Goal: Task Accomplishment & Management: Use online tool/utility

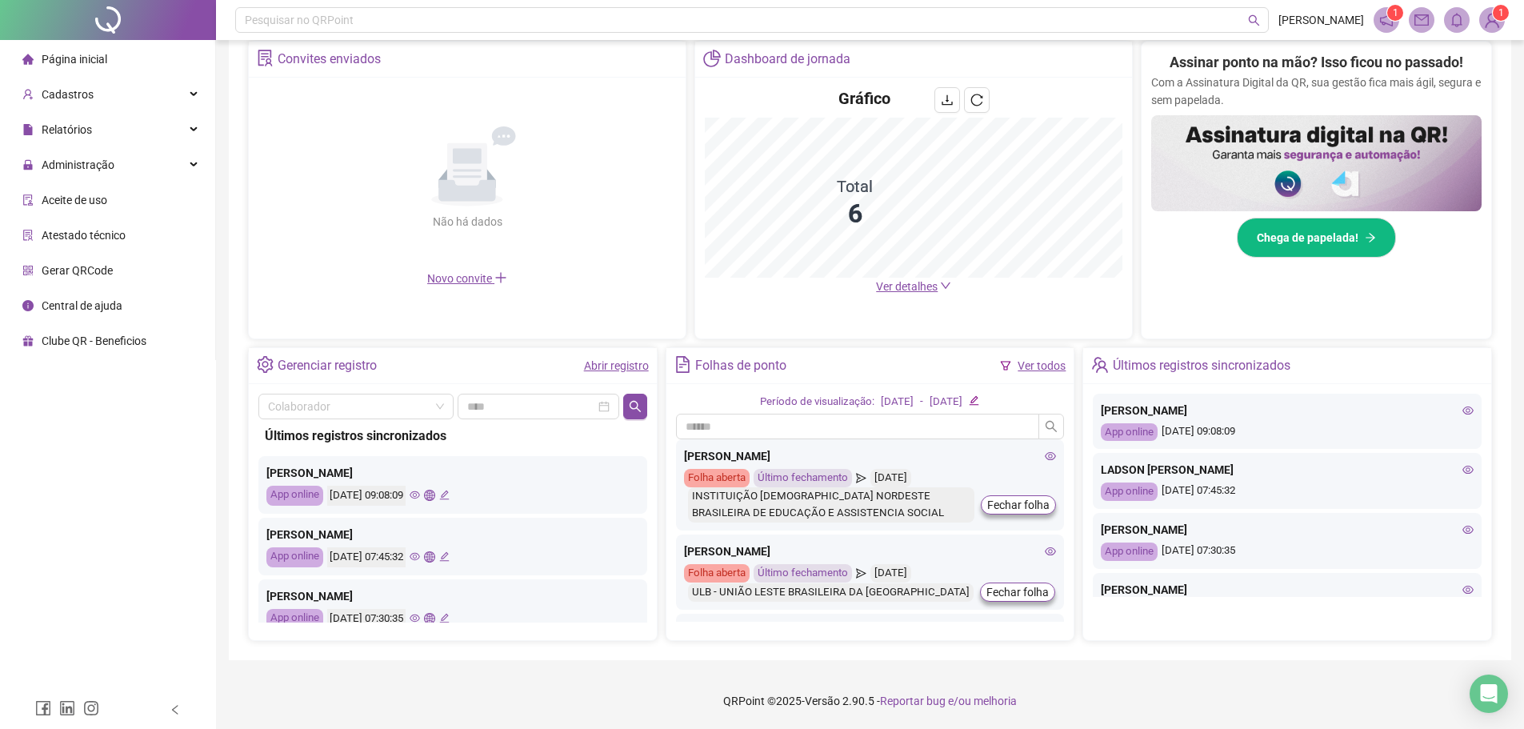
scroll to position [80, 0]
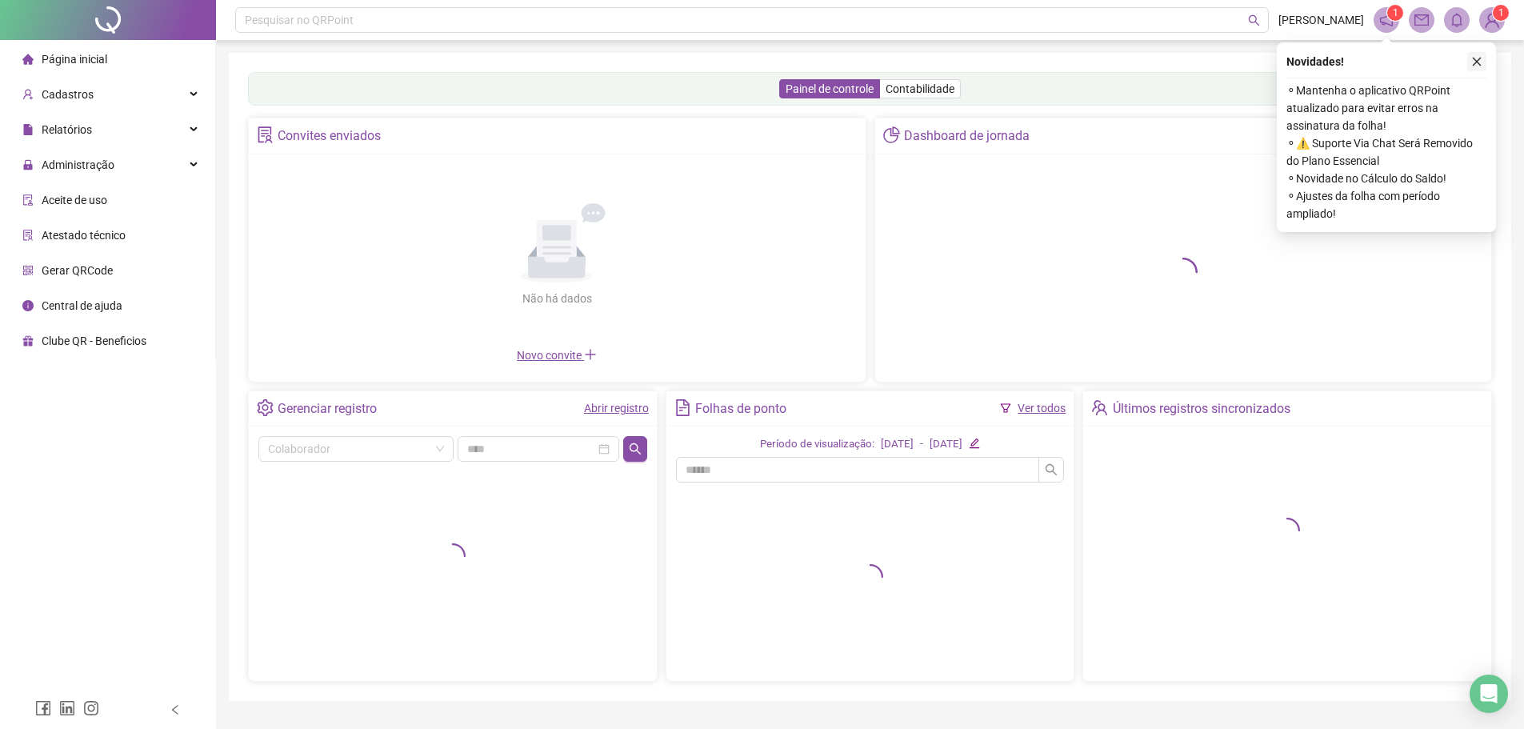
click at [1476, 59] on icon "close" at bounding box center [1477, 61] width 11 height 11
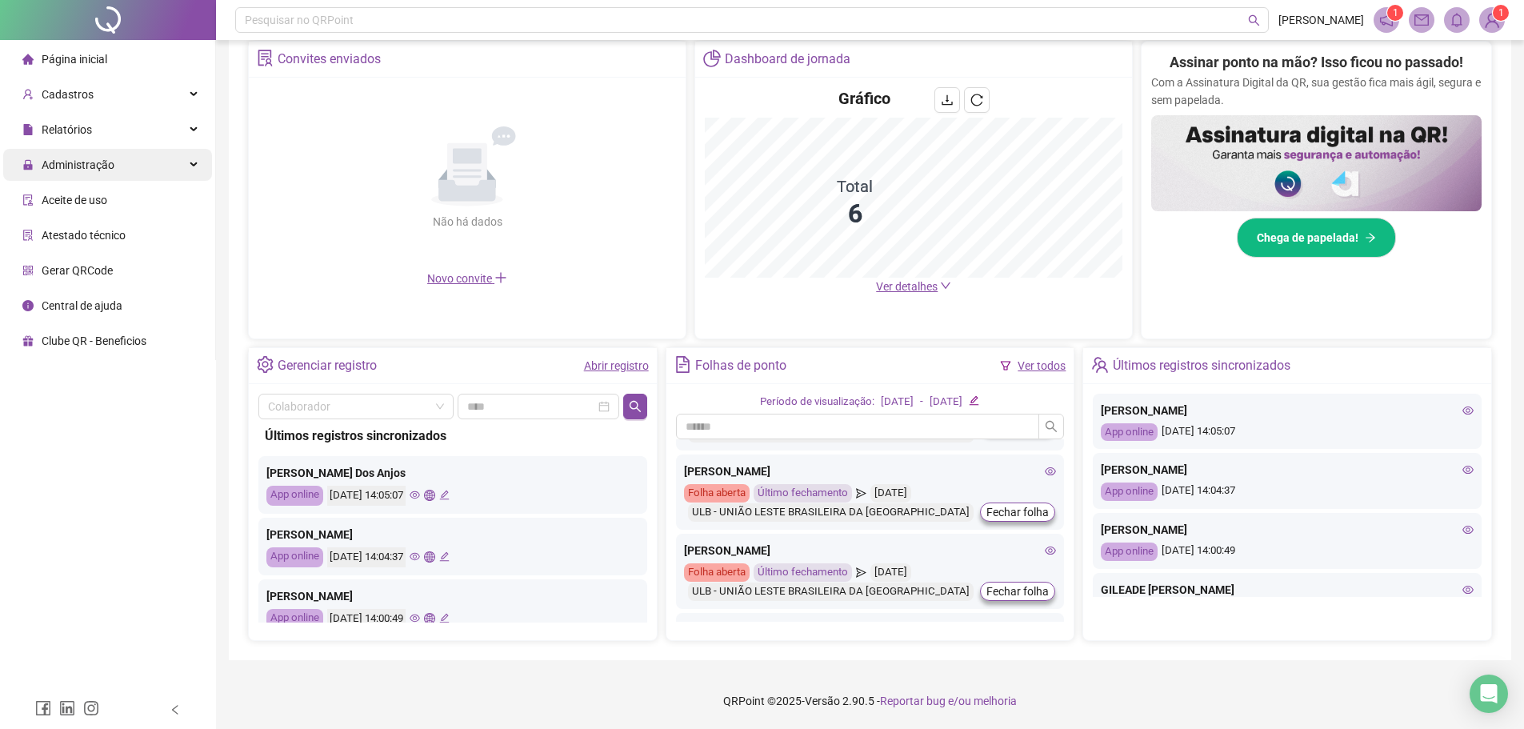
click at [118, 161] on div "Administração" at bounding box center [107, 165] width 209 height 32
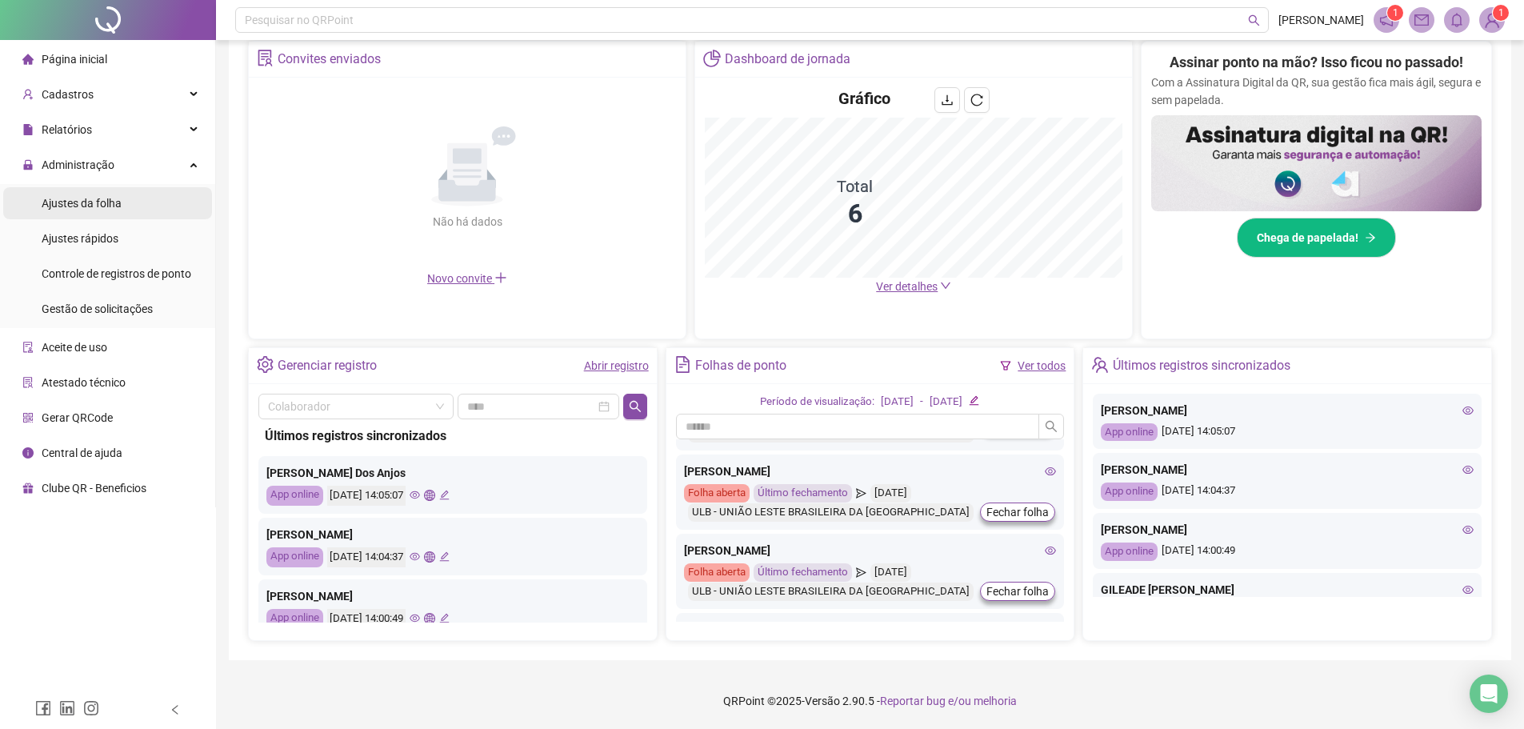
click at [91, 205] on span "Ajustes da folha" at bounding box center [82, 203] width 80 height 13
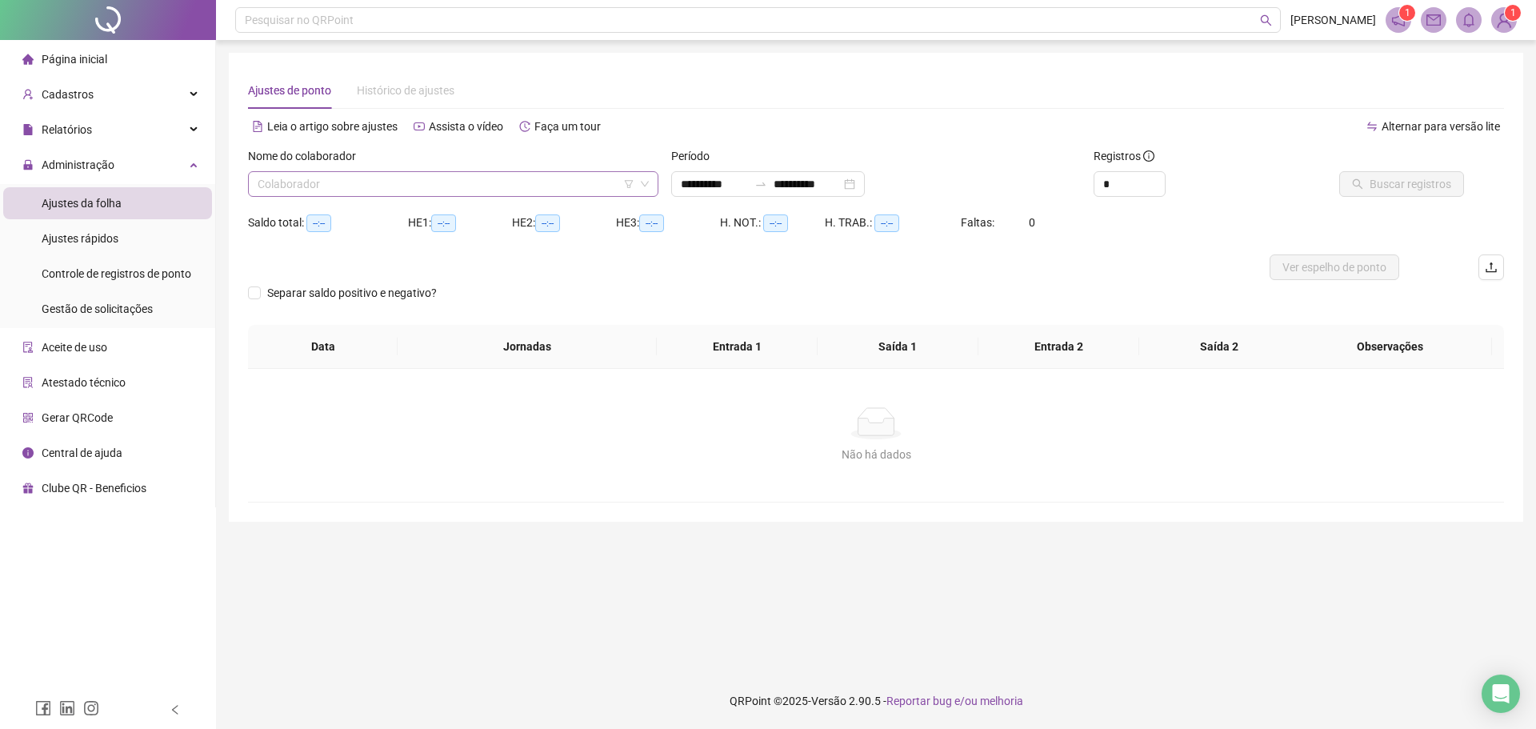
click at [326, 184] on input "search" at bounding box center [446, 184] width 377 height 24
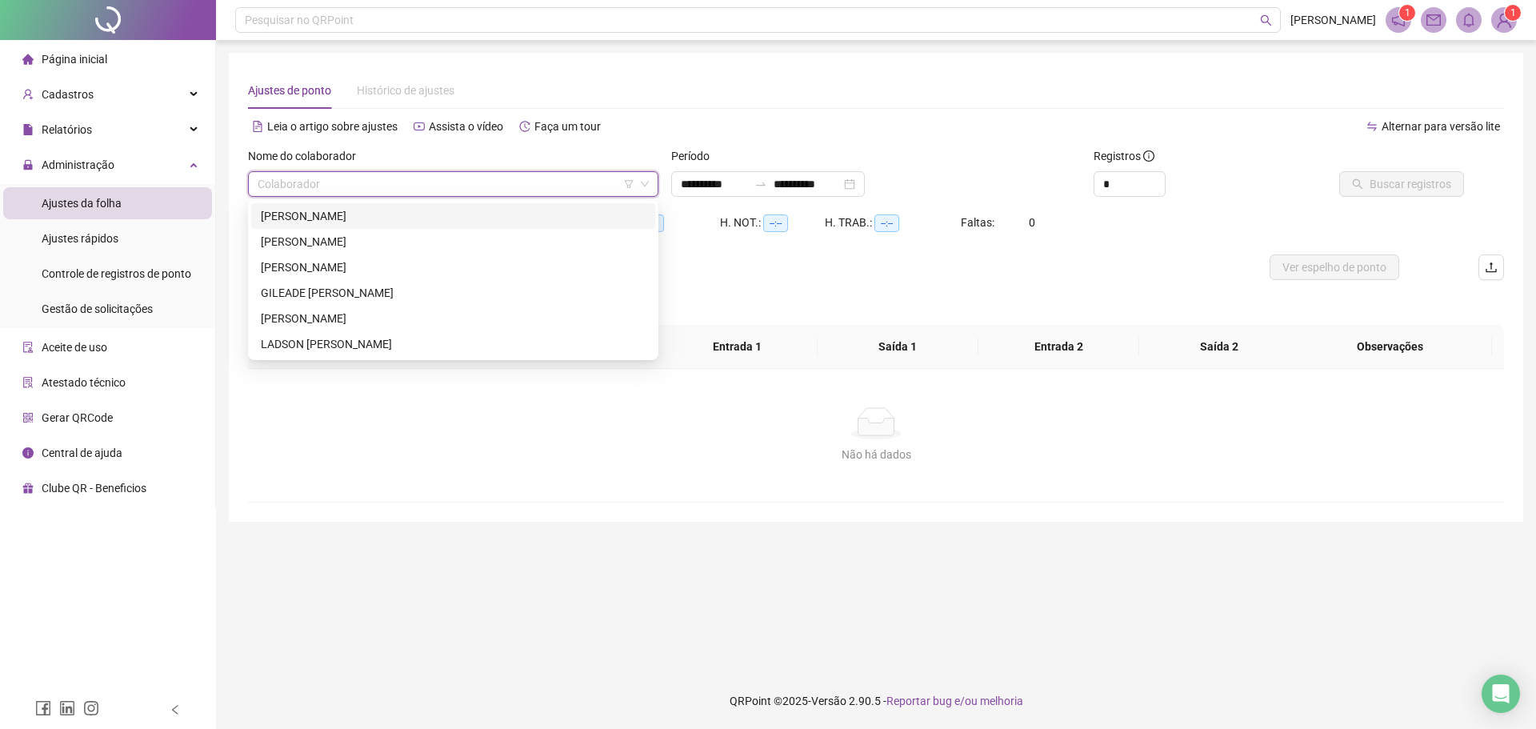
click at [316, 214] on div "[PERSON_NAME]" at bounding box center [453, 216] width 385 height 18
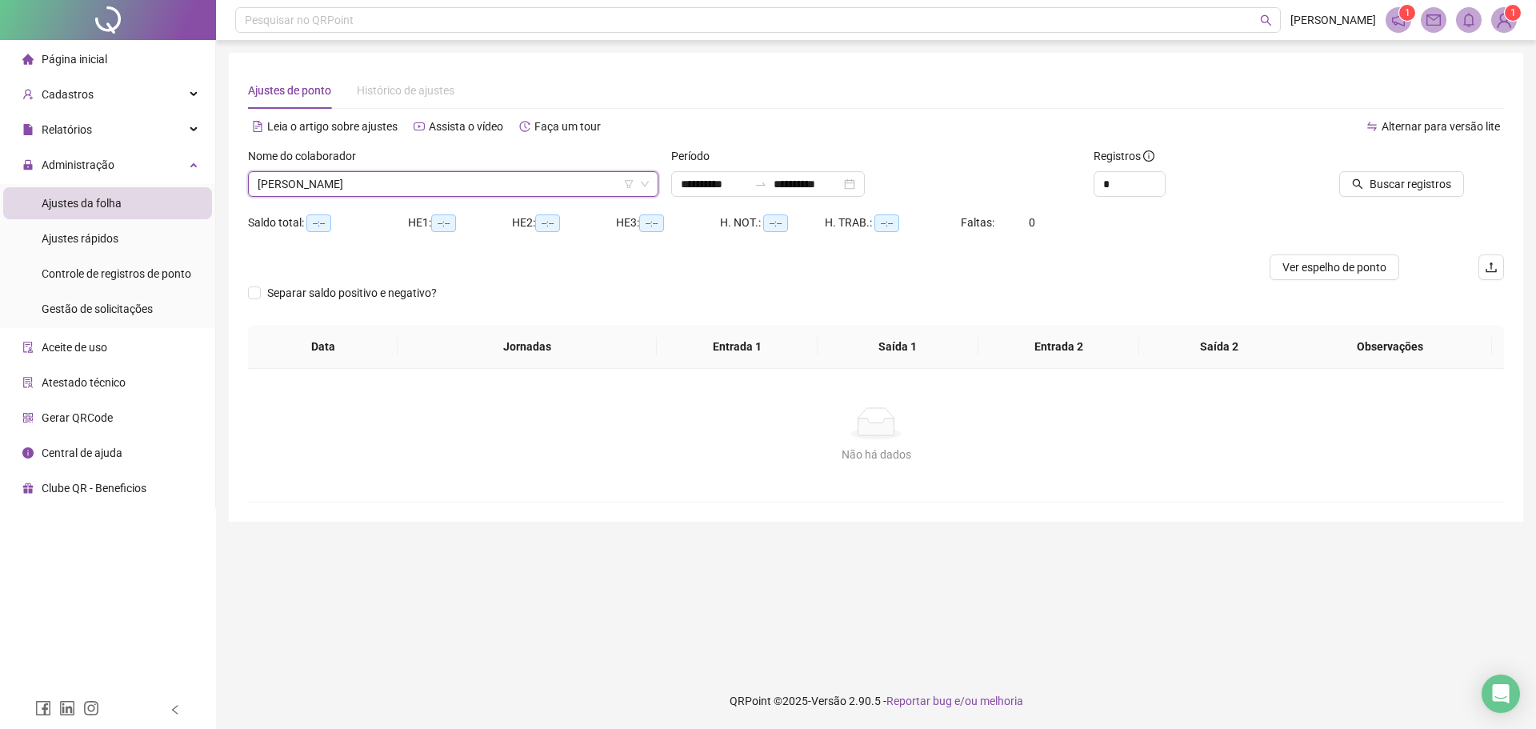
click at [793, 170] on div "Período" at bounding box center [876, 159] width 410 height 24
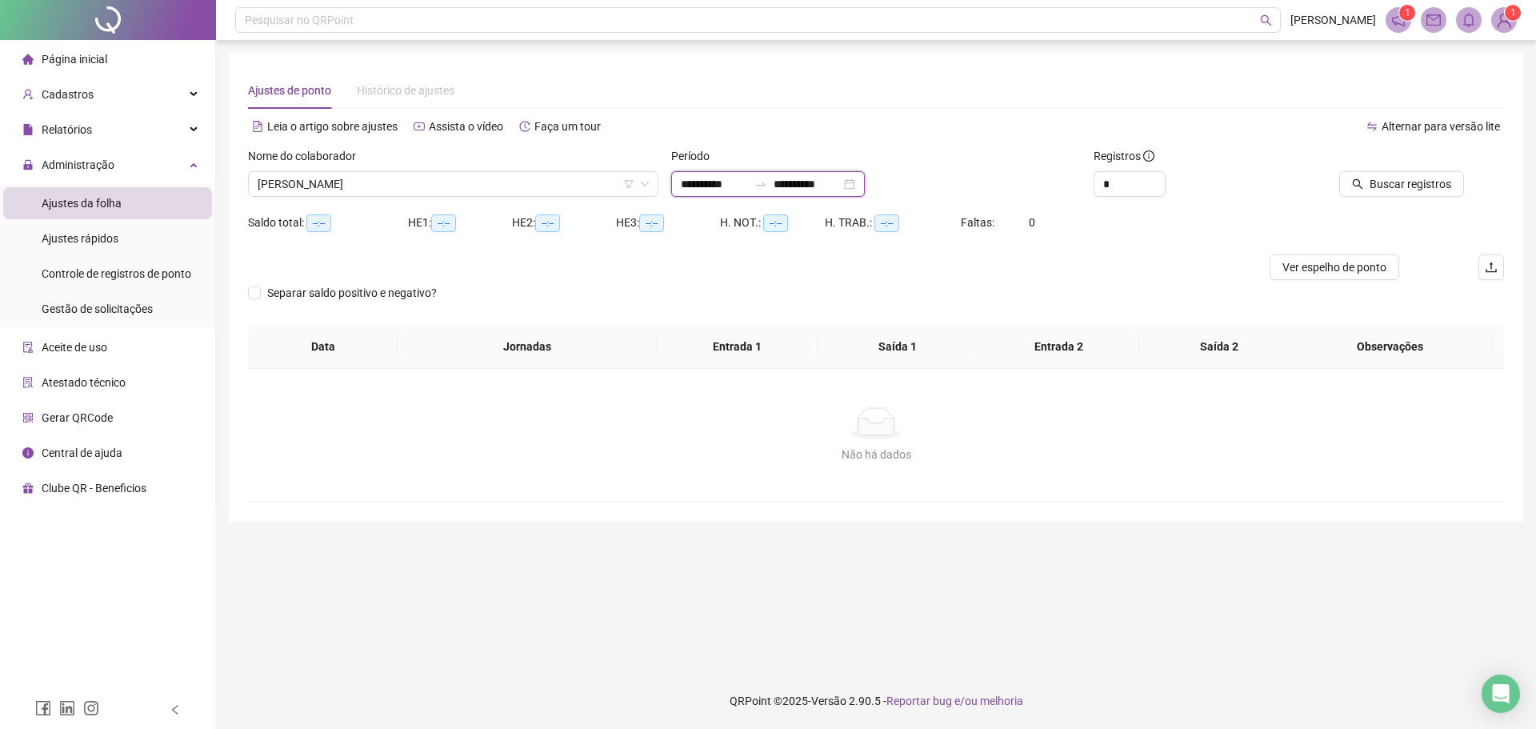
click at [799, 185] on input "**********" at bounding box center [807, 184] width 67 height 18
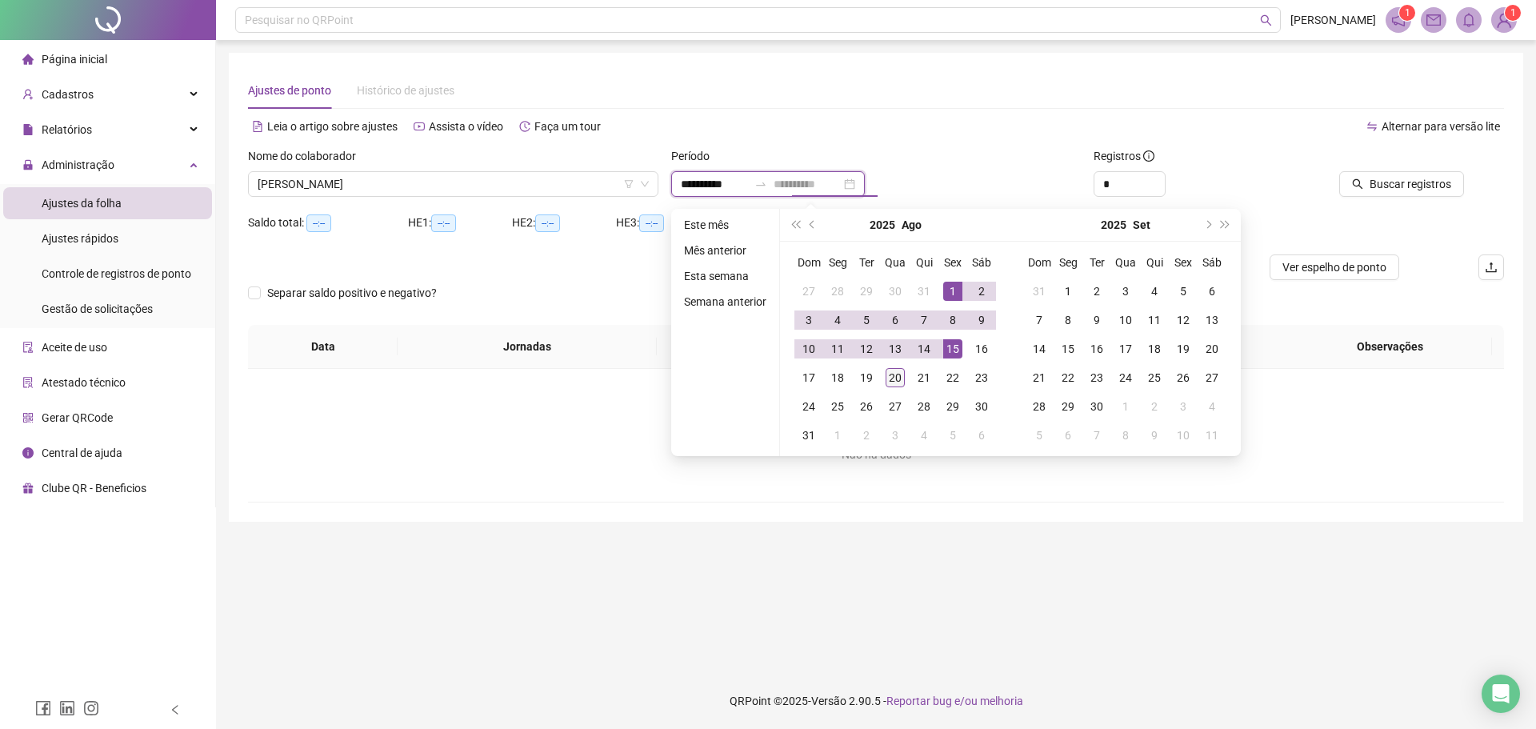
type input "**********"
click at [894, 374] on div "20" at bounding box center [895, 377] width 19 height 19
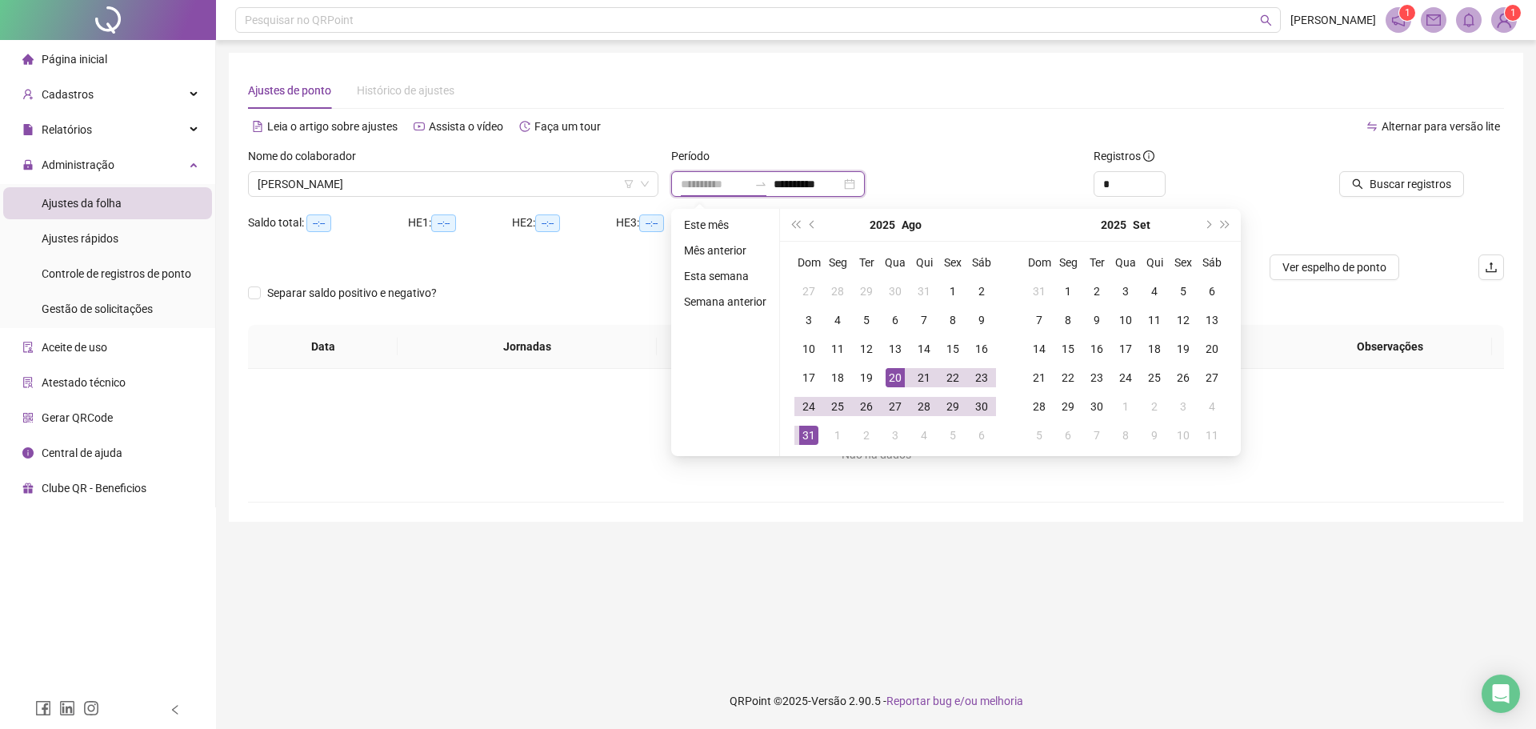
type input "**********"
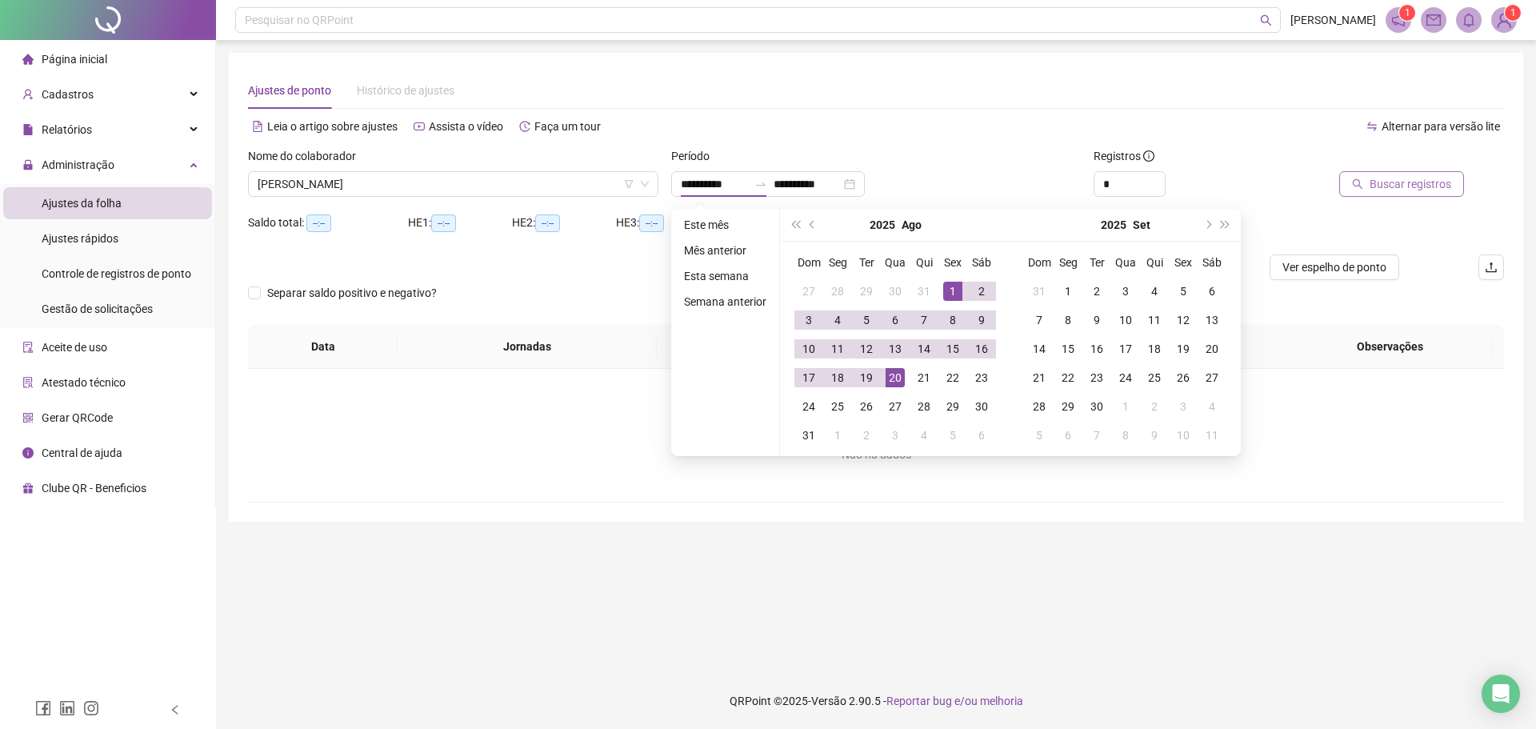
click at [1372, 178] on button "Buscar registros" at bounding box center [1402, 184] width 125 height 26
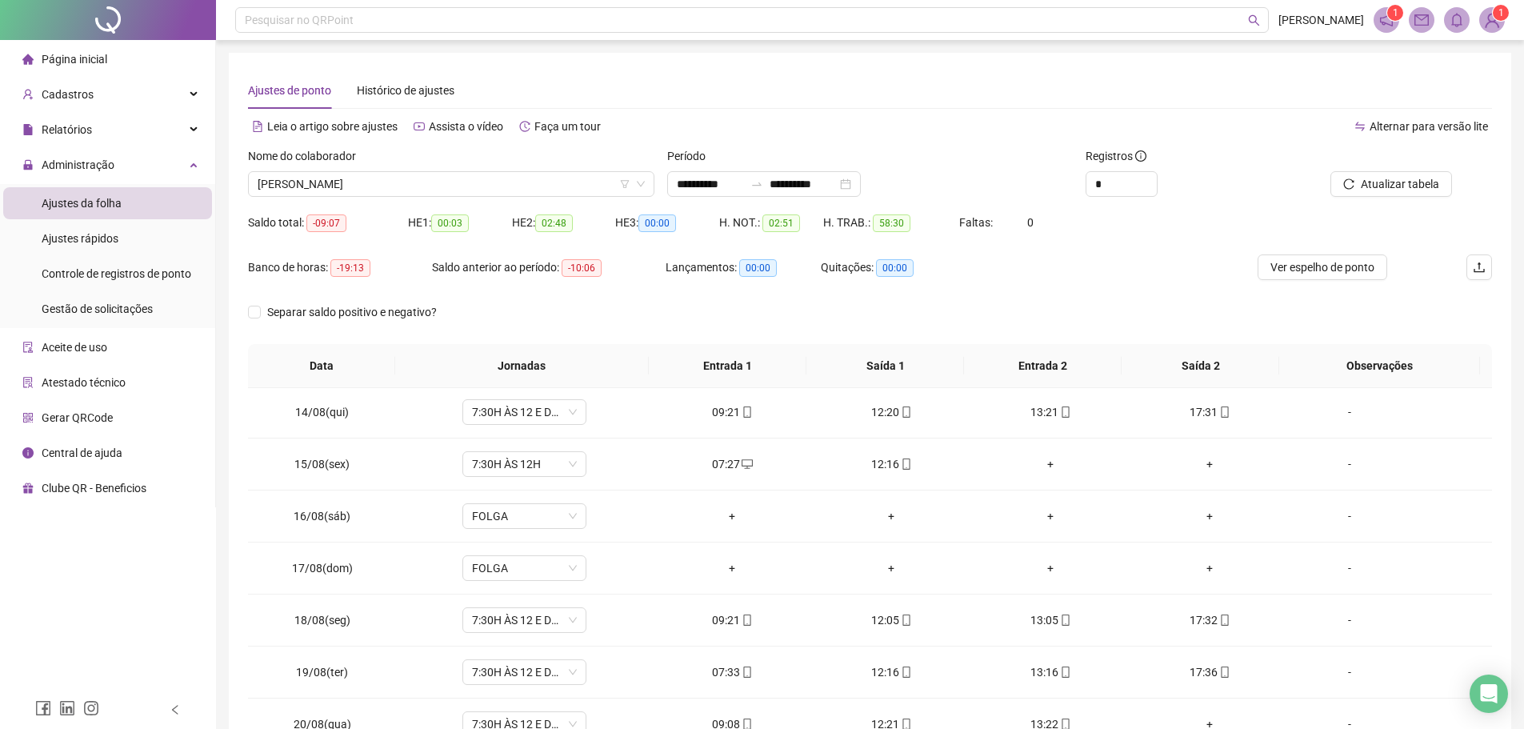
scroll to position [699, 0]
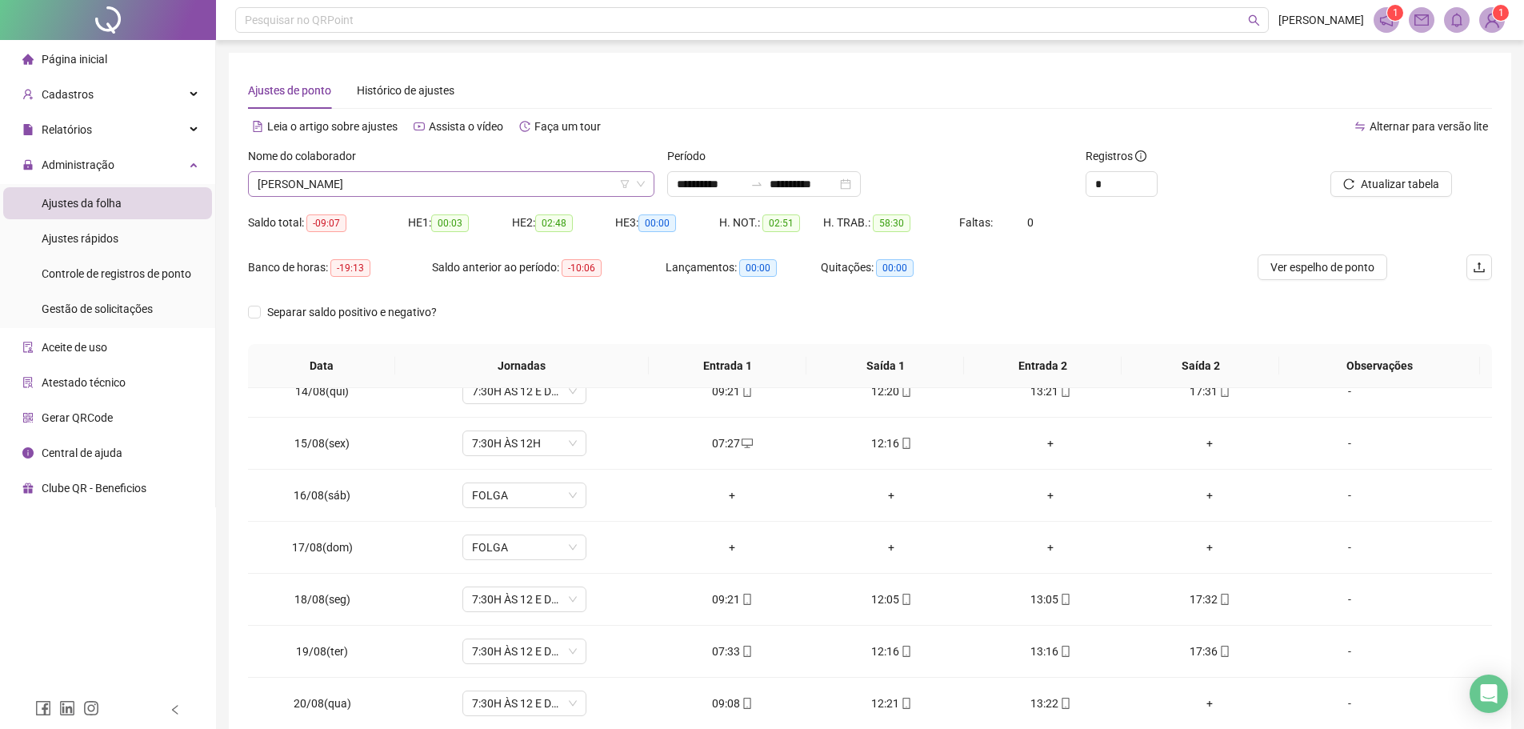
click at [382, 184] on span "[PERSON_NAME]" at bounding box center [451, 184] width 387 height 24
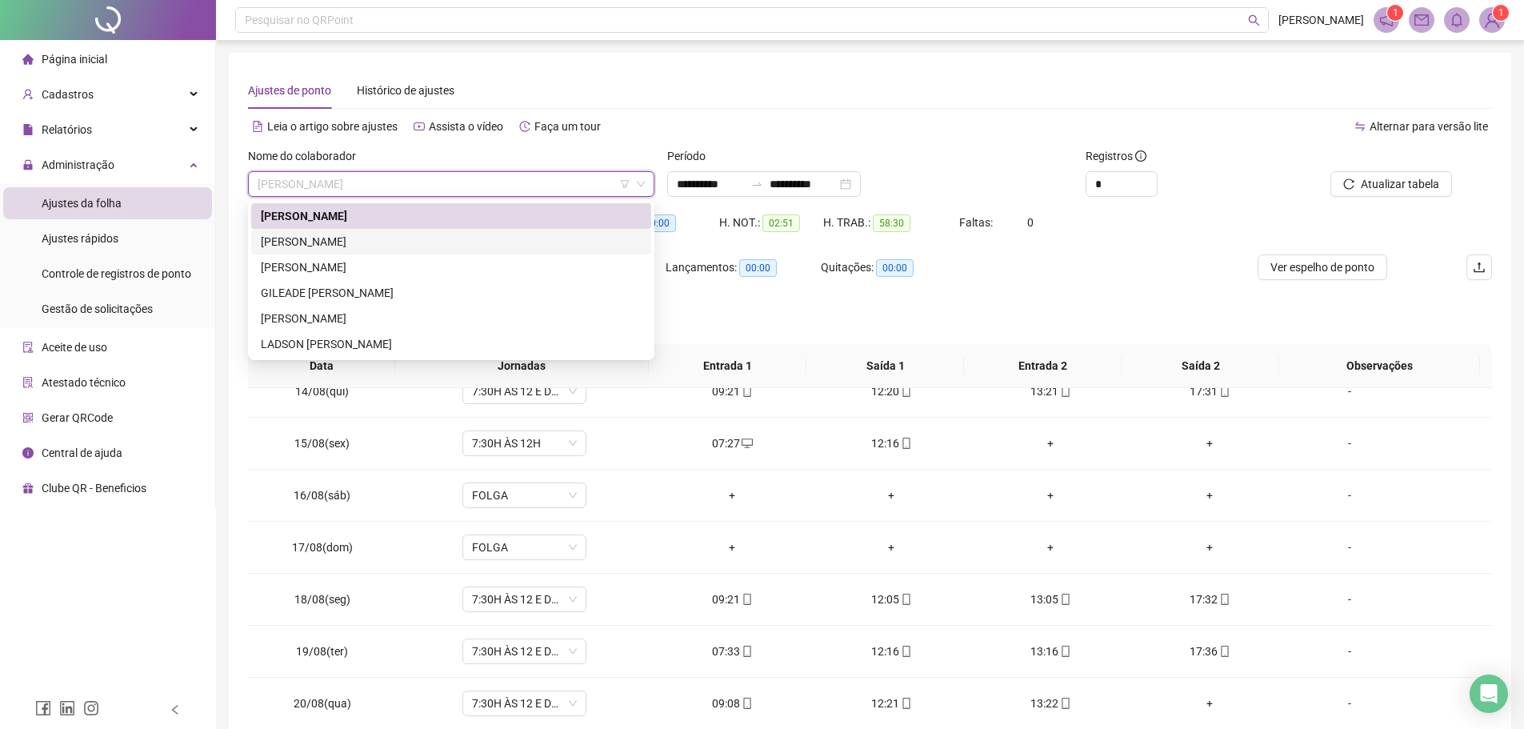
click at [330, 235] on div "[PERSON_NAME]" at bounding box center [451, 242] width 381 height 18
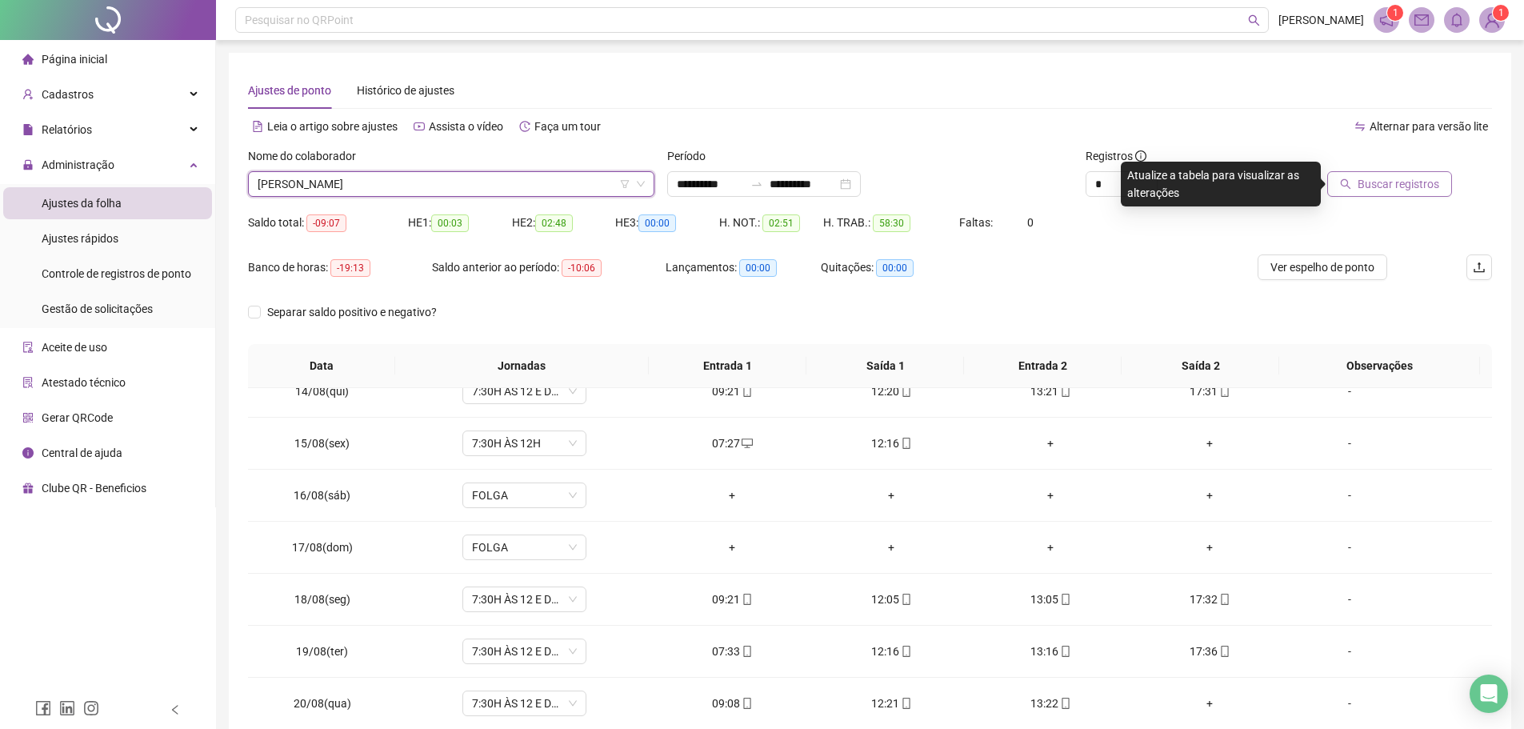
click at [1356, 190] on button "Buscar registros" at bounding box center [1390, 184] width 125 height 26
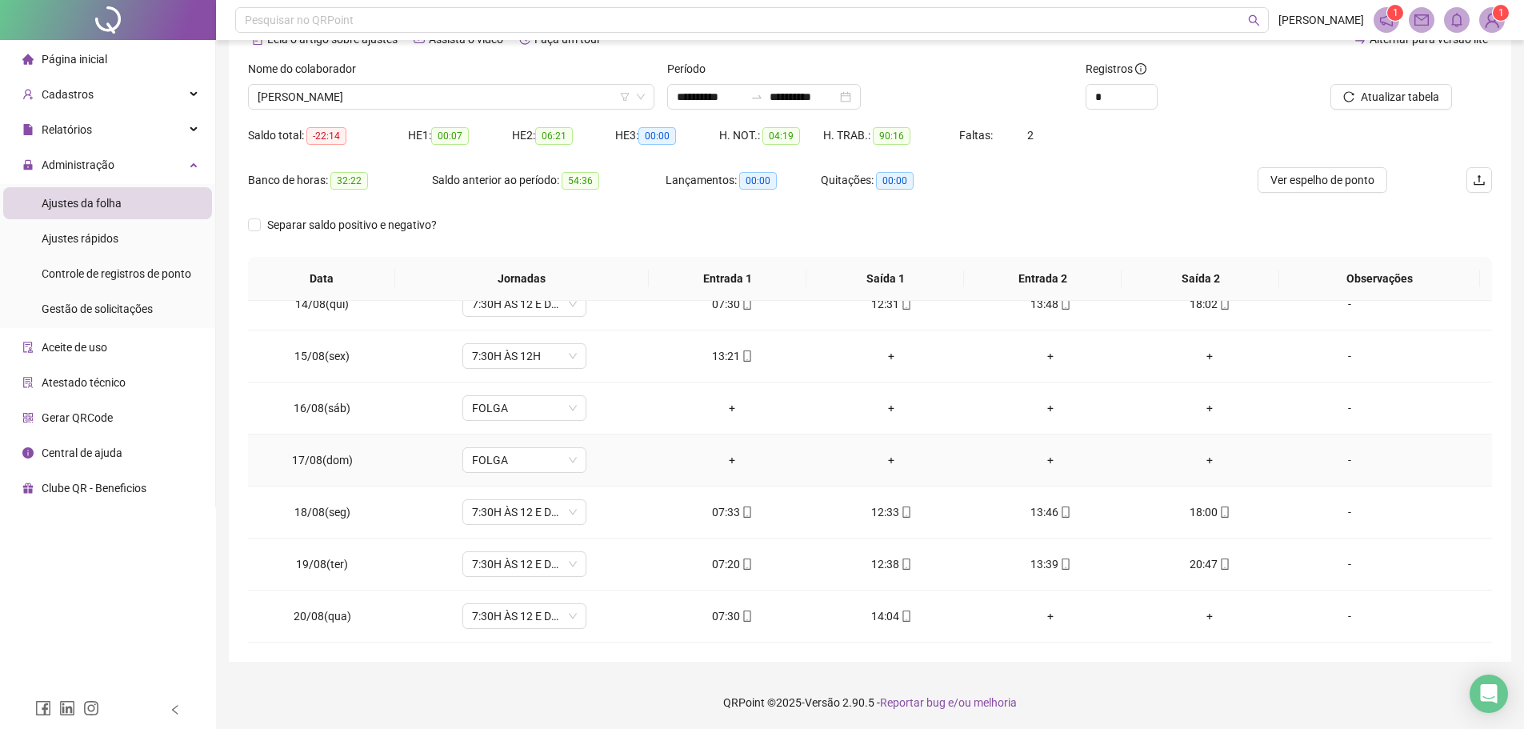
scroll to position [89, 0]
click at [410, 98] on span "[PERSON_NAME]" at bounding box center [451, 95] width 387 height 24
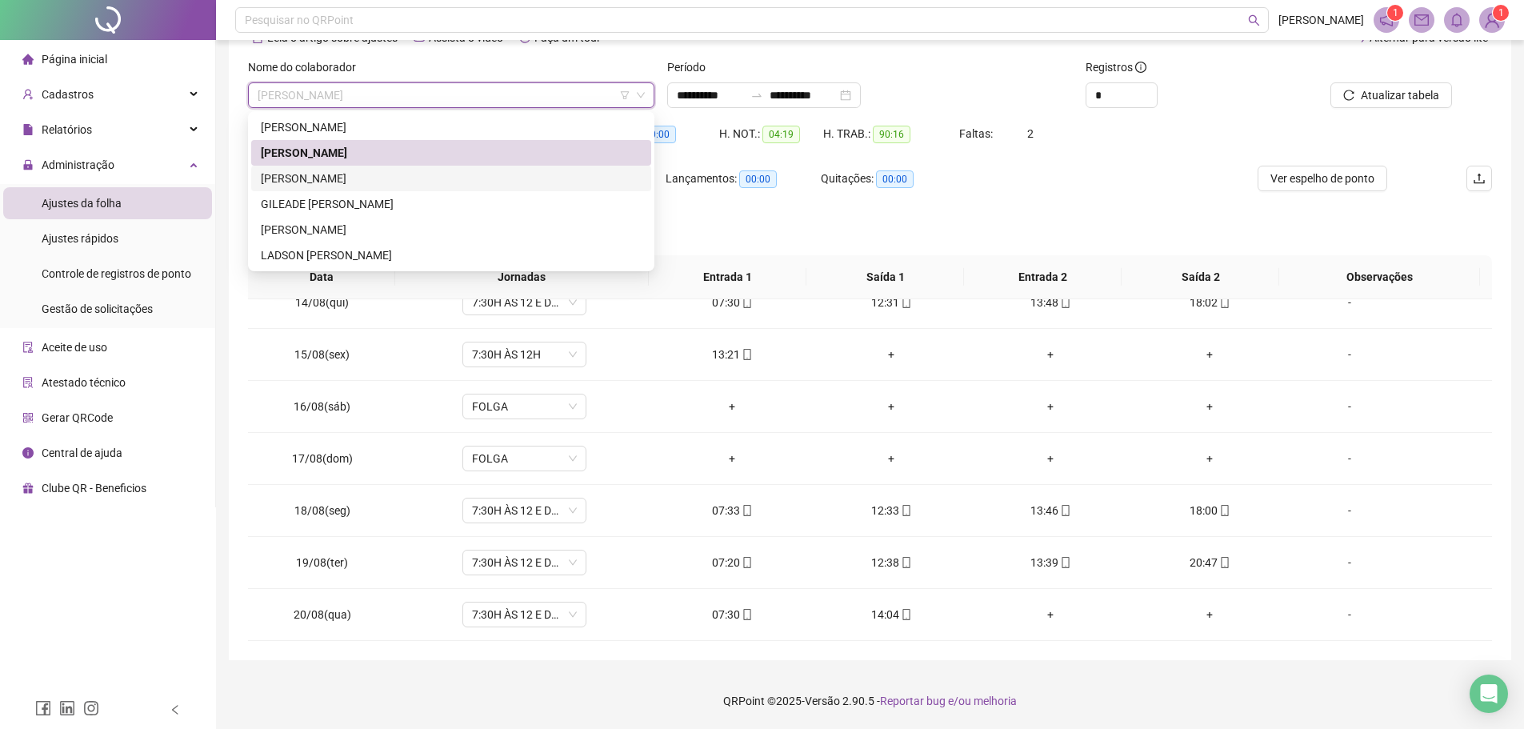
click at [374, 180] on div "[PERSON_NAME]" at bounding box center [451, 179] width 381 height 18
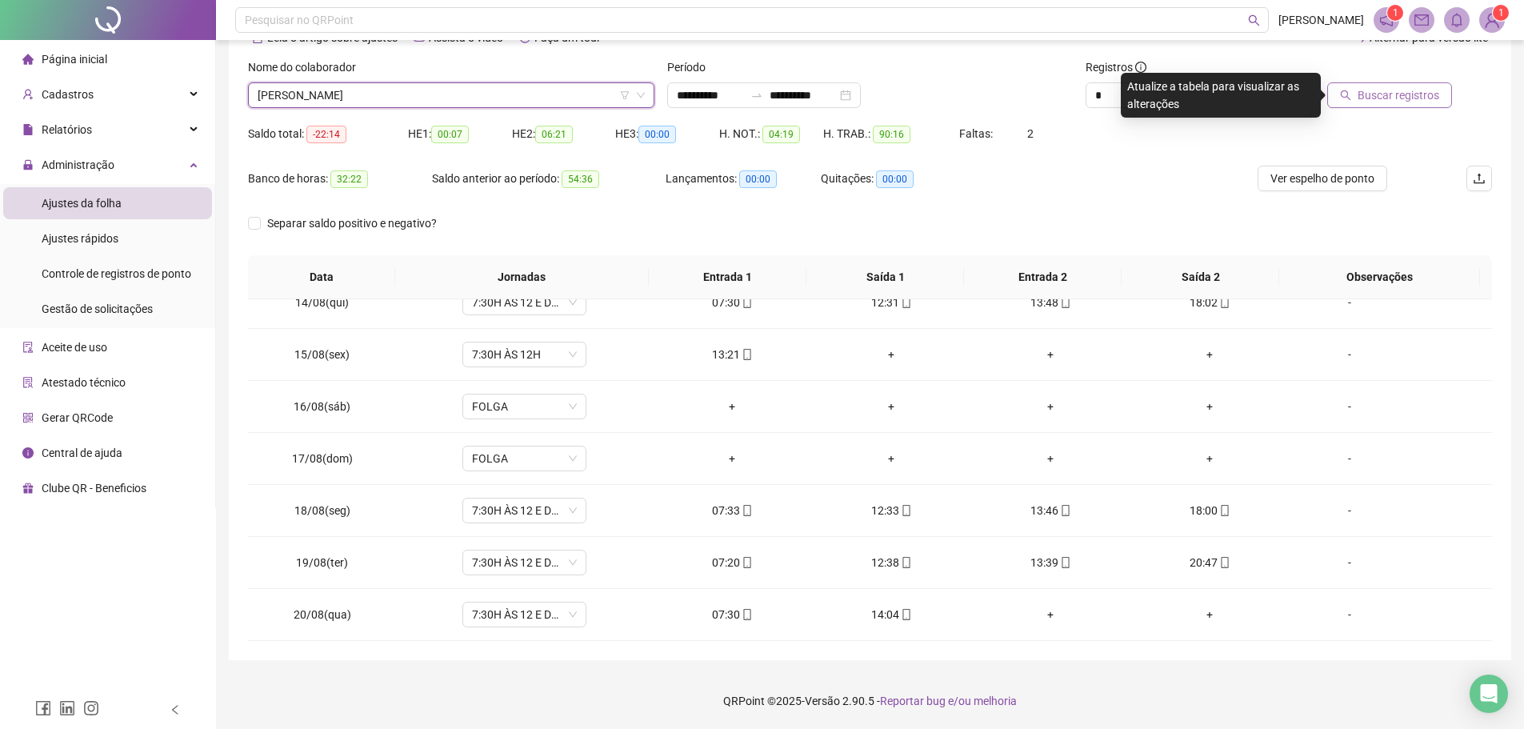
click at [1422, 101] on span "Buscar registros" at bounding box center [1399, 95] width 82 height 18
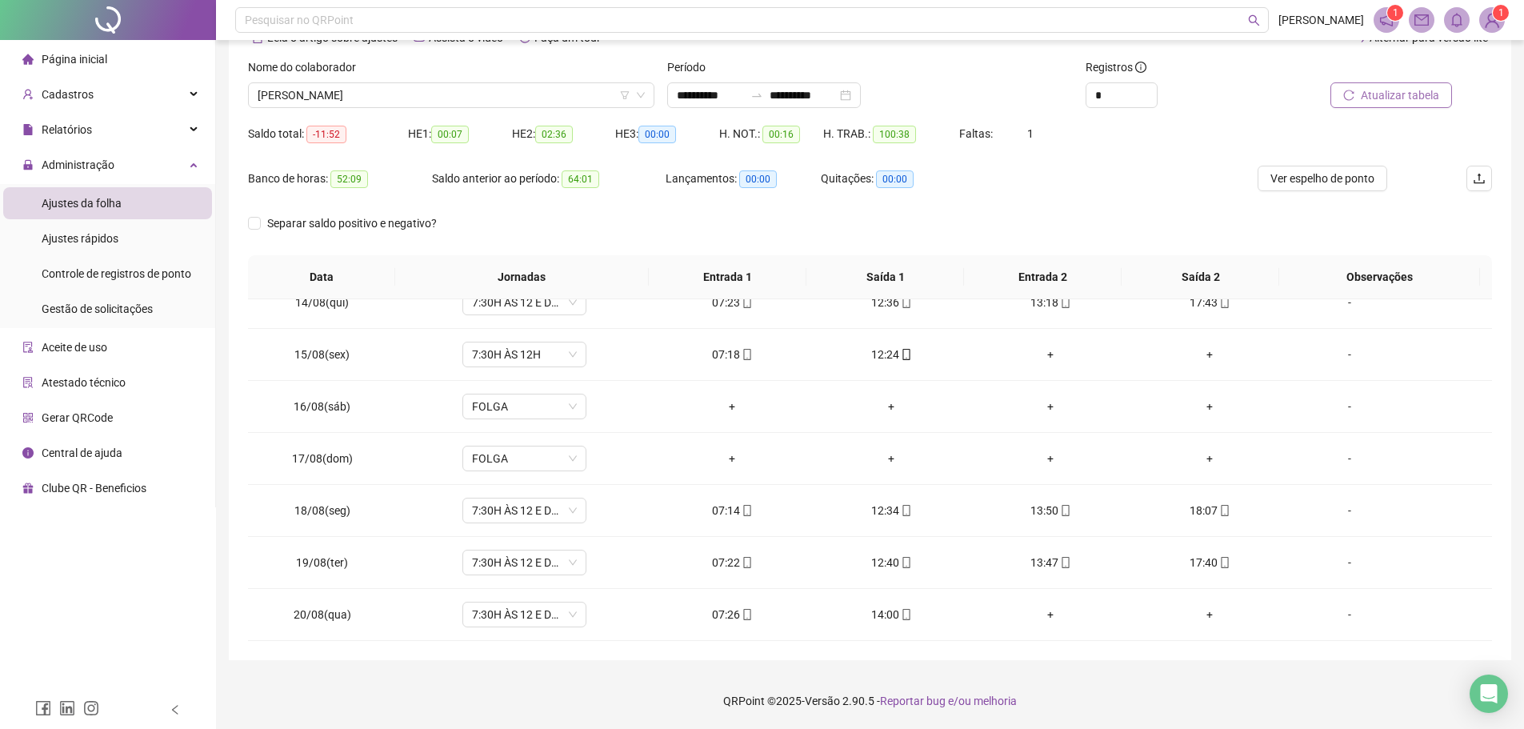
click at [1389, 93] on span "Atualizar tabela" at bounding box center [1400, 95] width 78 height 18
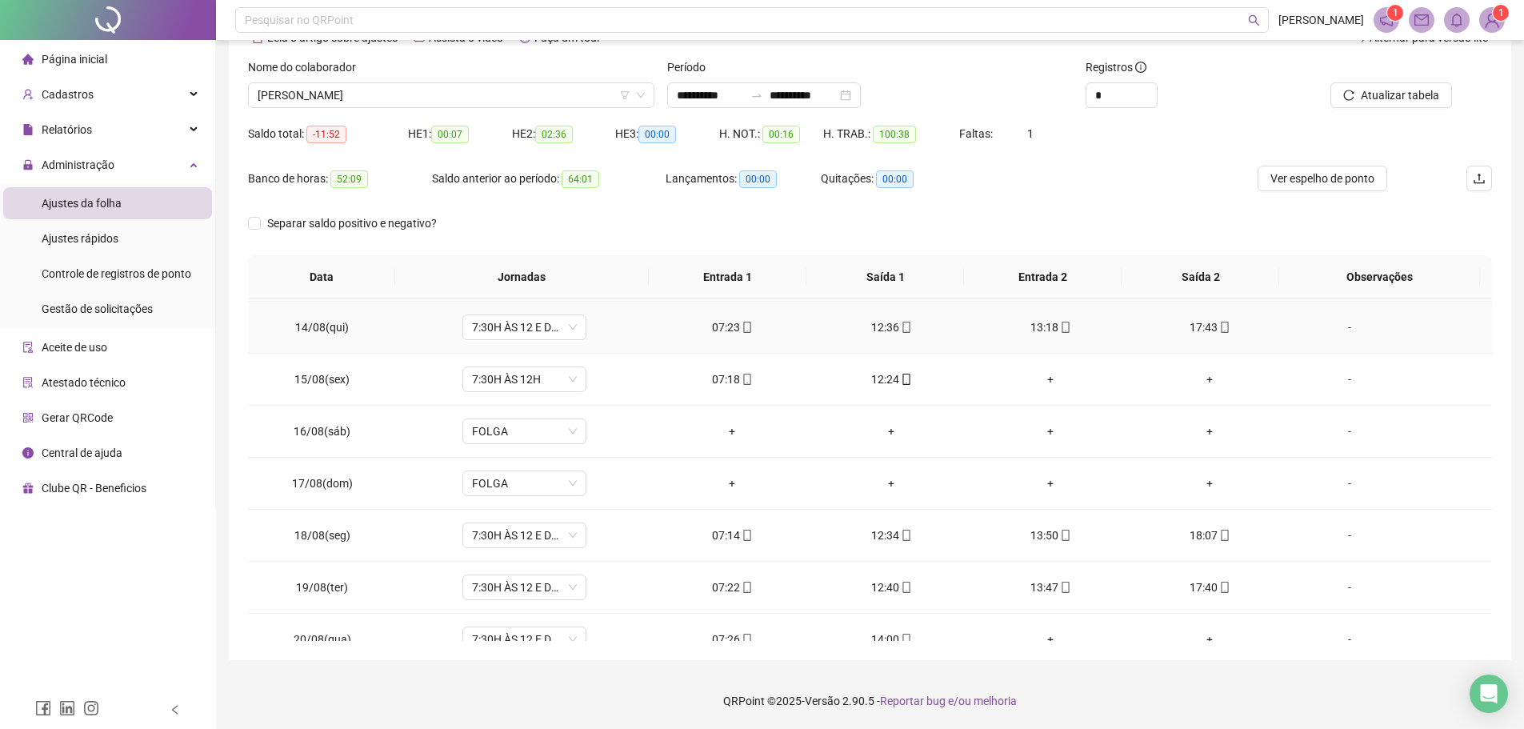
scroll to position [699, 0]
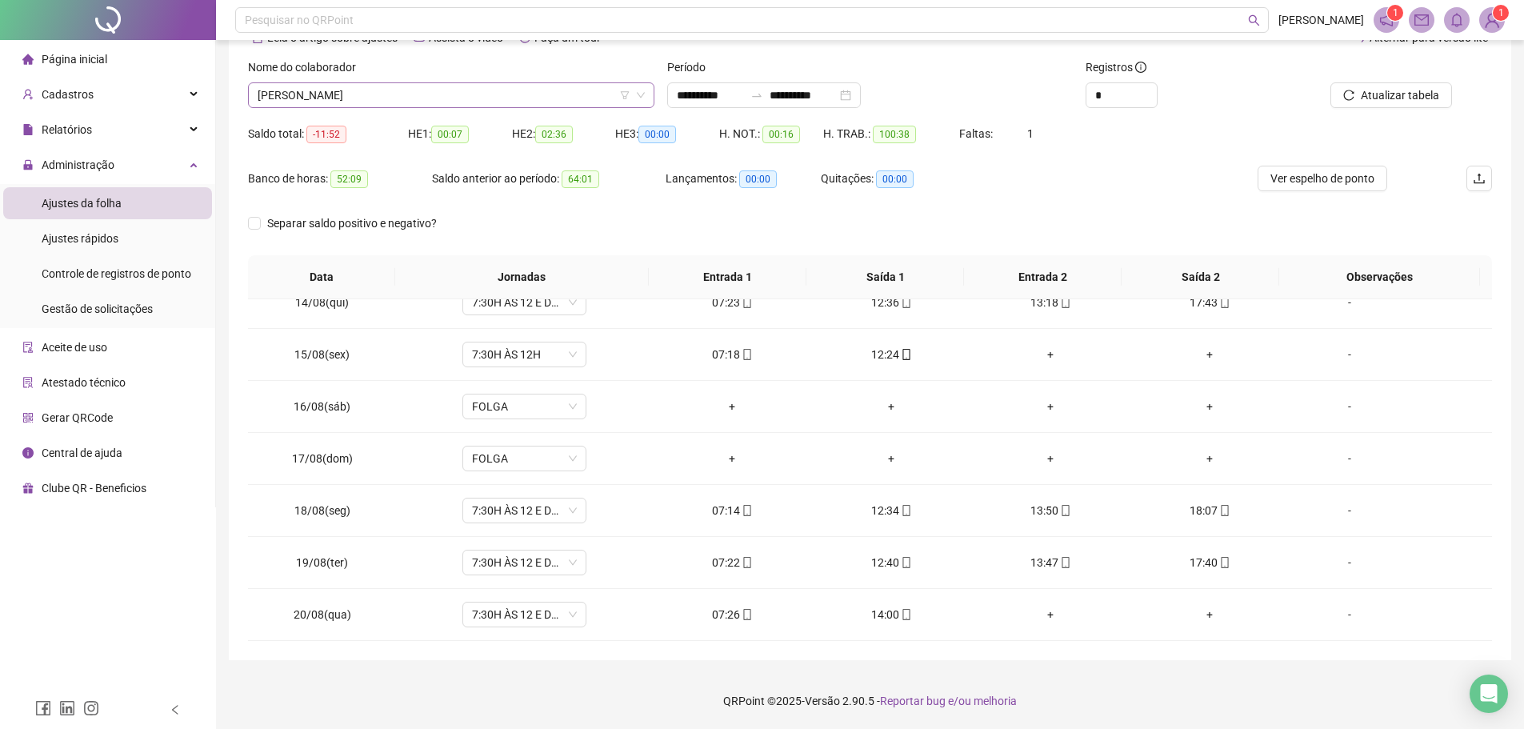
click at [452, 87] on span "[PERSON_NAME]" at bounding box center [451, 95] width 387 height 24
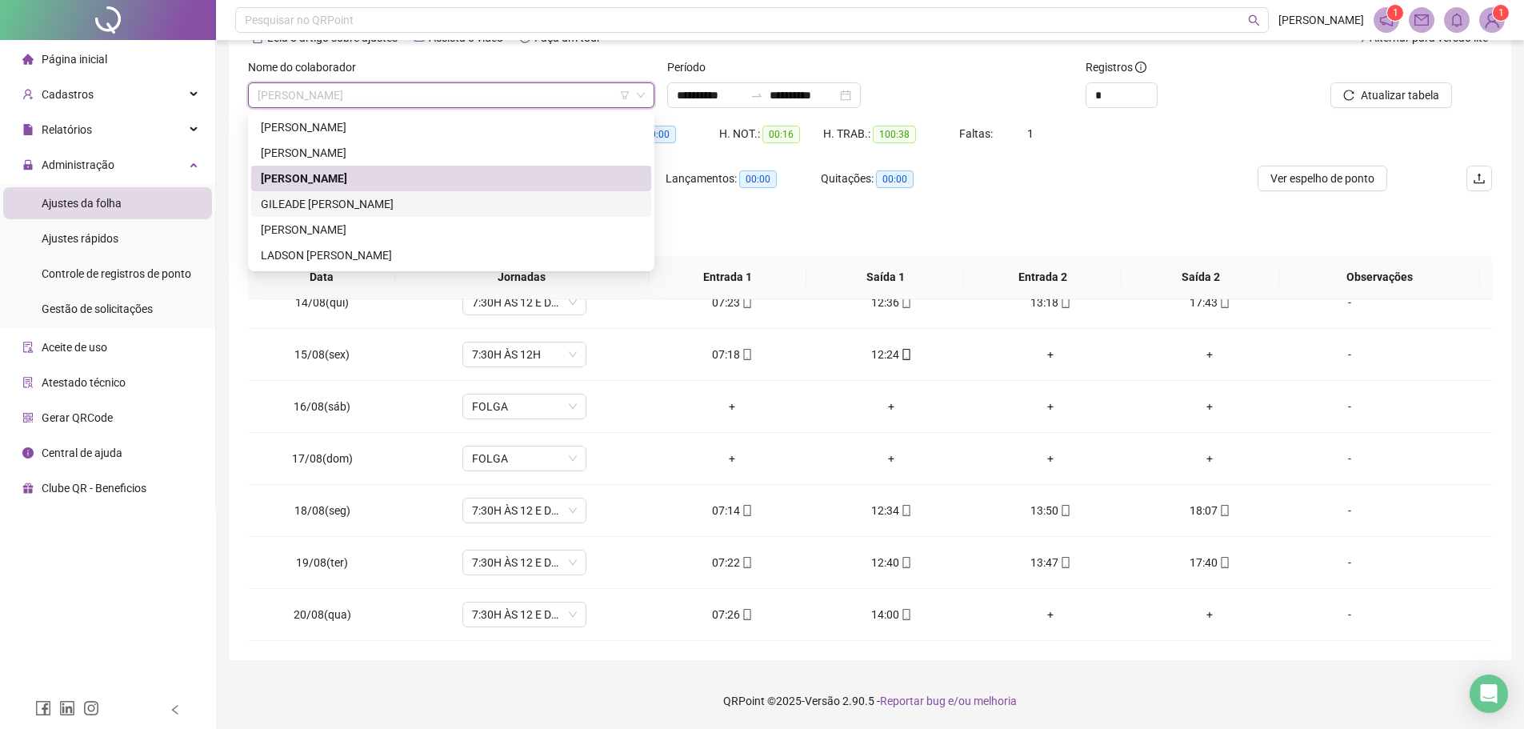
click at [360, 203] on div "GILEADE [PERSON_NAME]" at bounding box center [451, 204] width 381 height 18
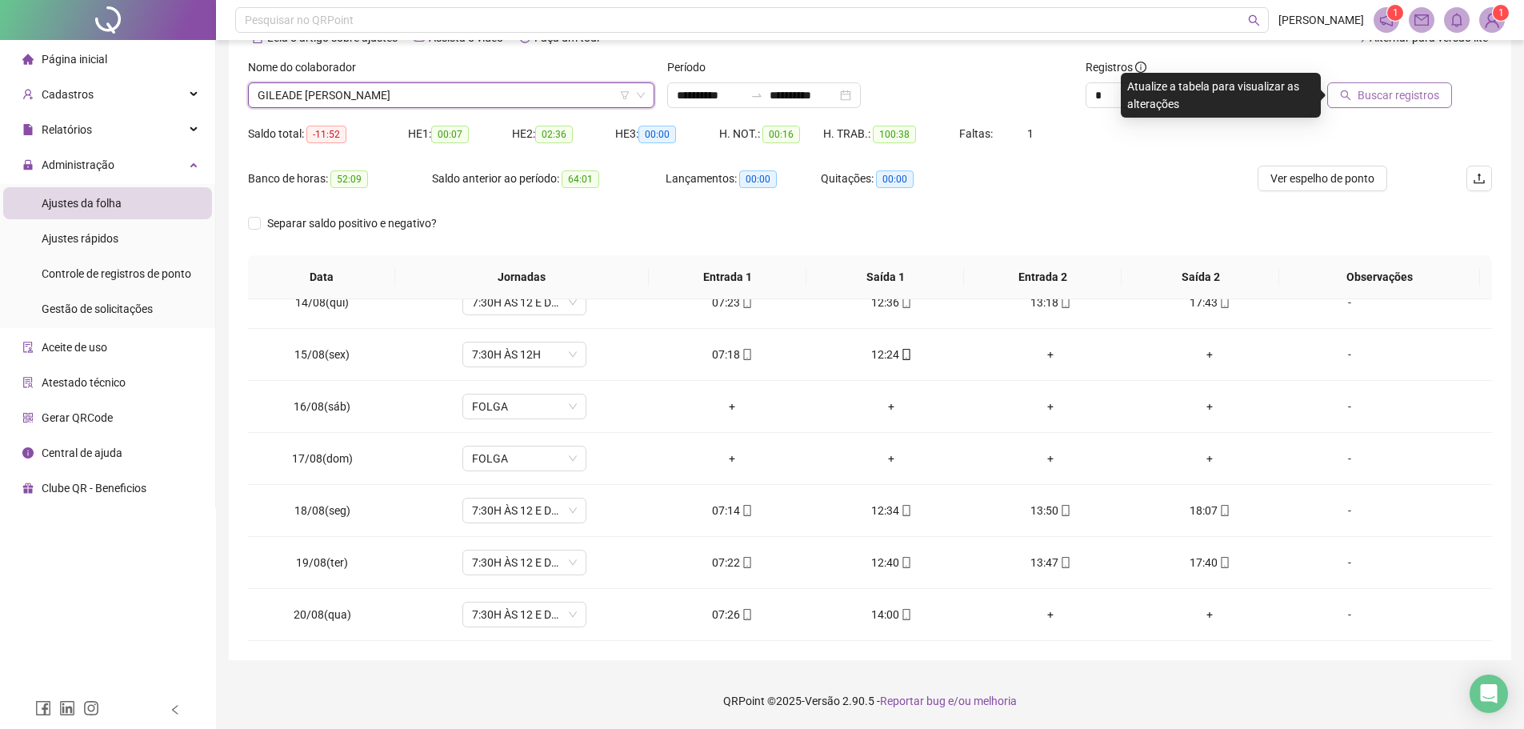
click at [1372, 92] on span "Buscar registros" at bounding box center [1399, 95] width 82 height 18
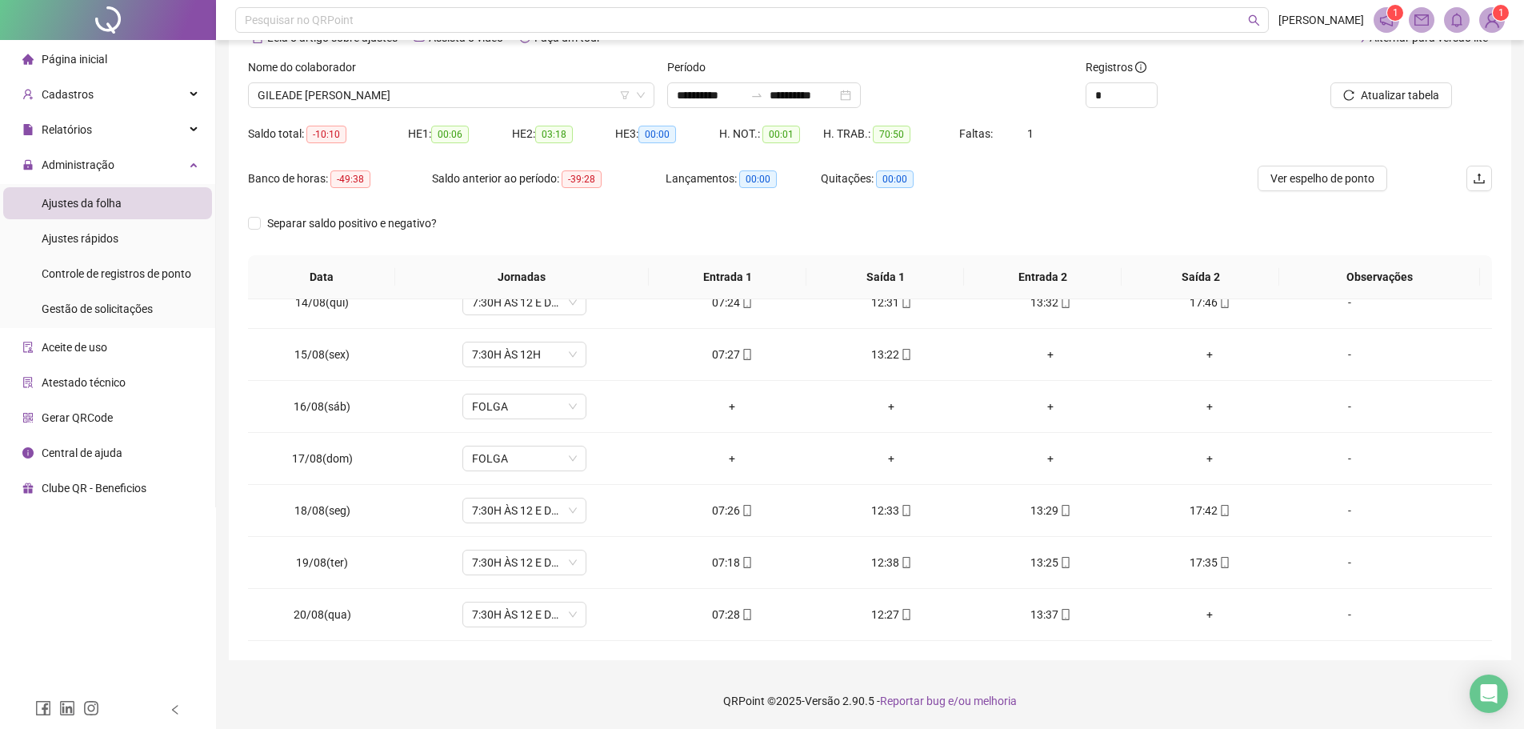
click at [382, 81] on div "Nome do colaborador" at bounding box center [451, 70] width 406 height 24
click at [378, 97] on span "GILEADE [PERSON_NAME]" at bounding box center [451, 95] width 387 height 24
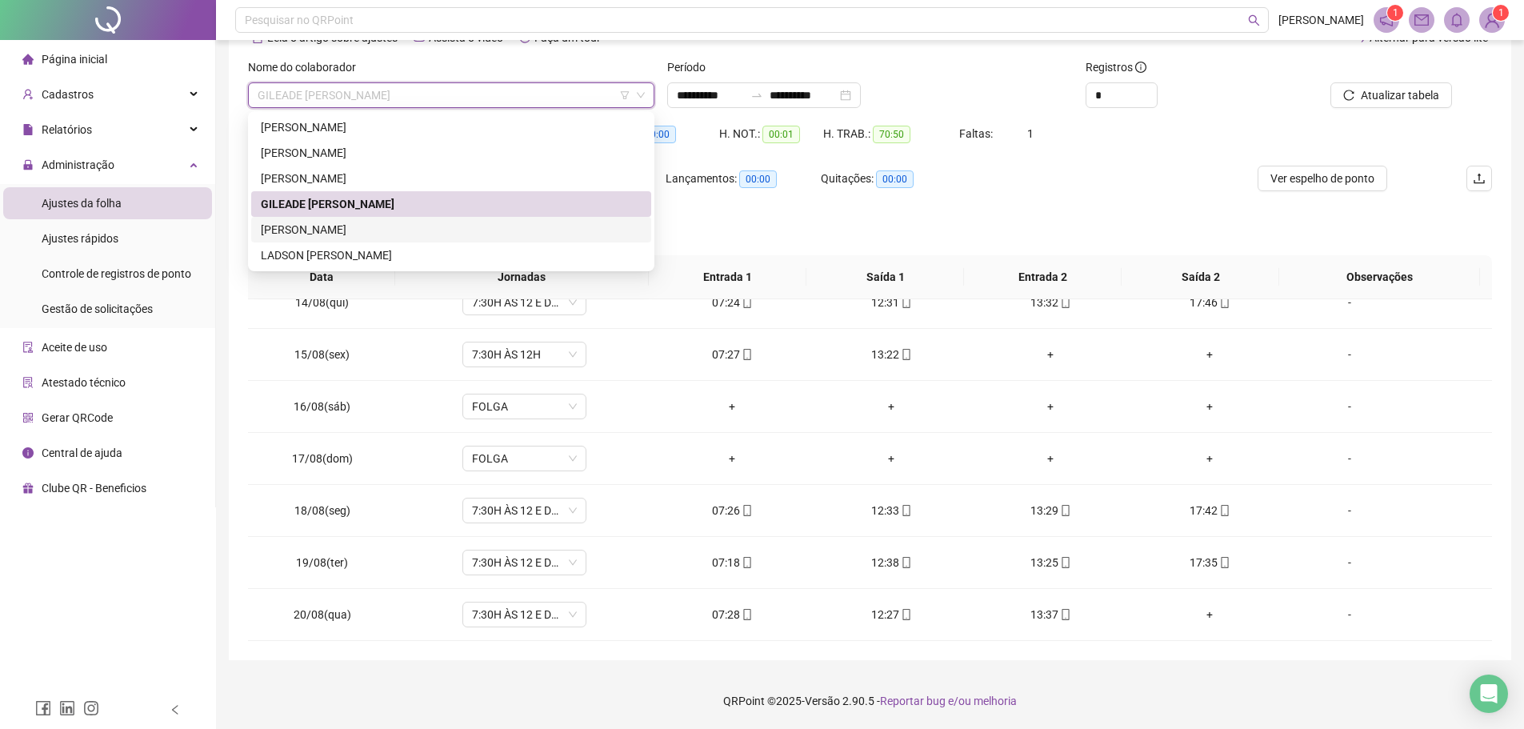
click at [357, 218] on div "[PERSON_NAME]" at bounding box center [451, 230] width 400 height 26
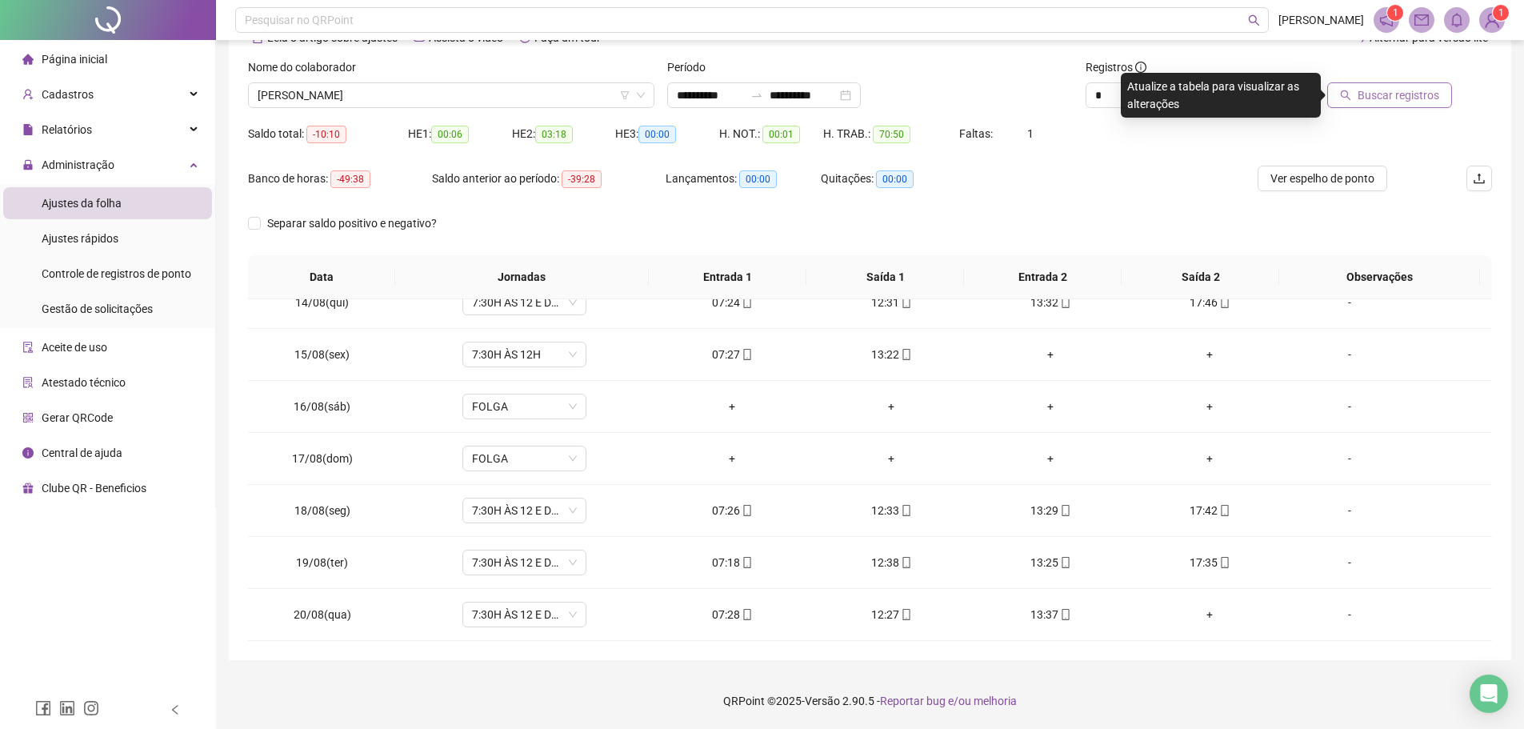
click at [1376, 98] on span "Buscar registros" at bounding box center [1399, 95] width 82 height 18
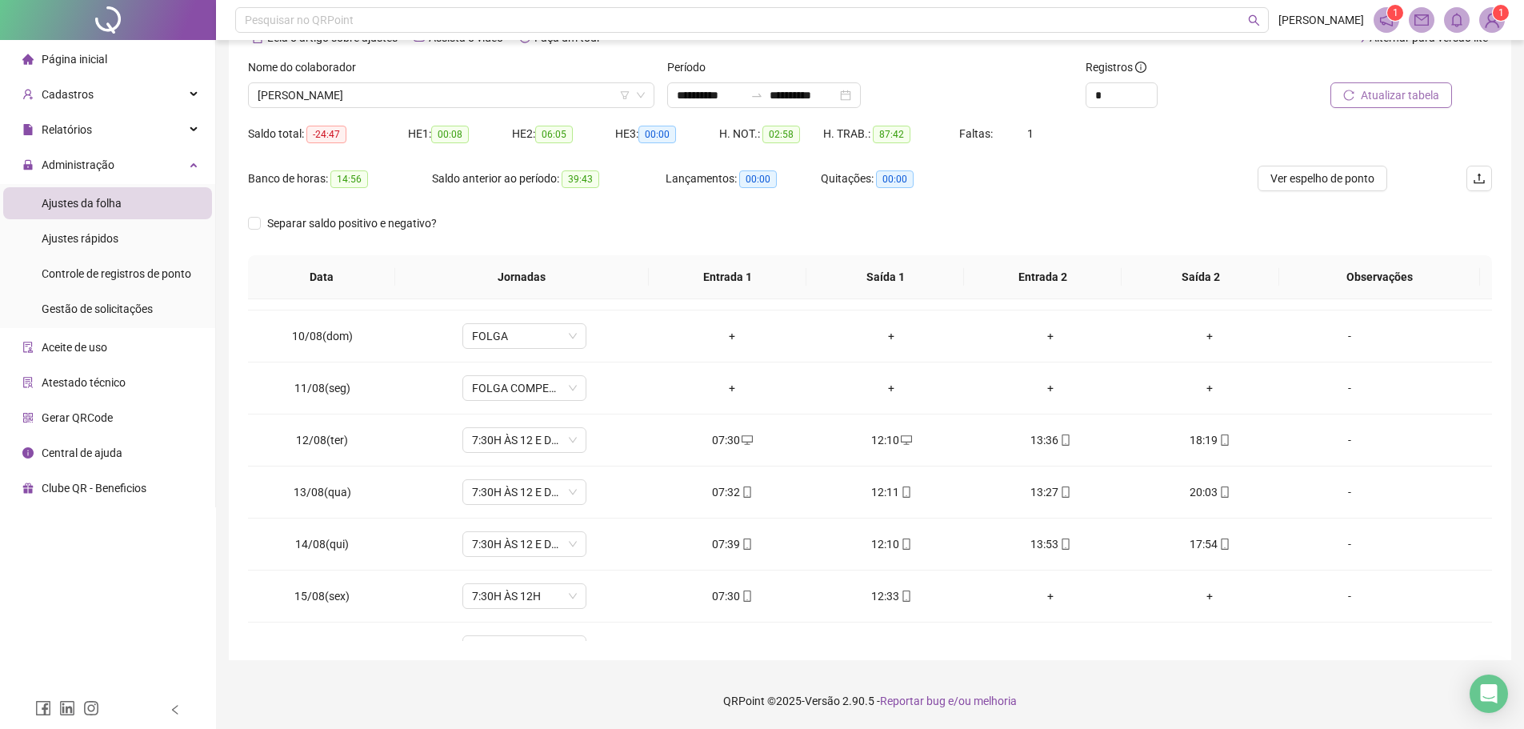
scroll to position [480, 0]
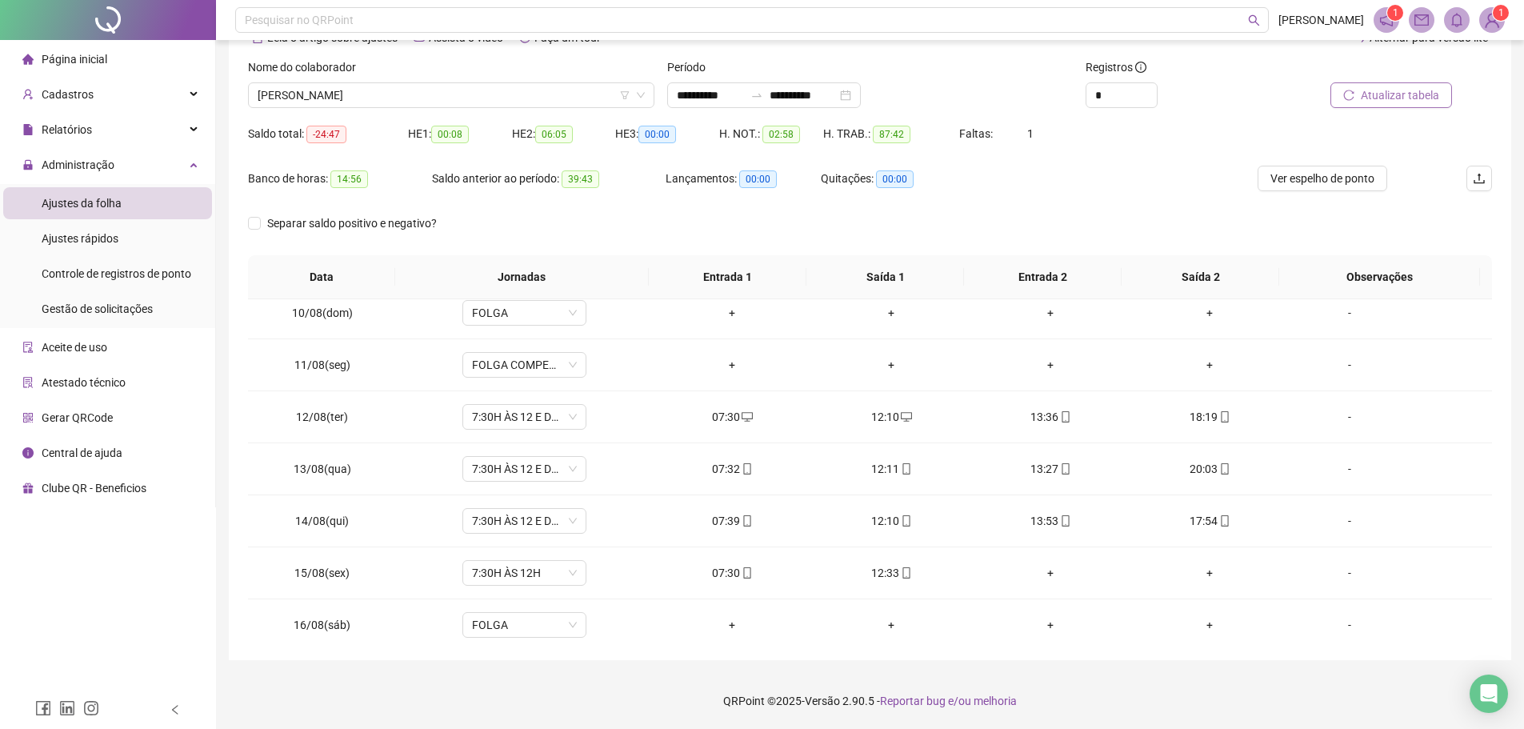
click at [1239, 105] on div "*" at bounding box center [1184, 95] width 197 height 26
click at [1248, 92] on div "*" at bounding box center [1184, 95] width 197 height 26
click at [1208, 94] on div "*" at bounding box center [1184, 95] width 197 height 26
drag, startPoint x: 1232, startPoint y: 118, endPoint x: 1203, endPoint y: 121, distance: 29.8
click at [1232, 118] on div "Registros *" at bounding box center [1184, 89] width 210 height 62
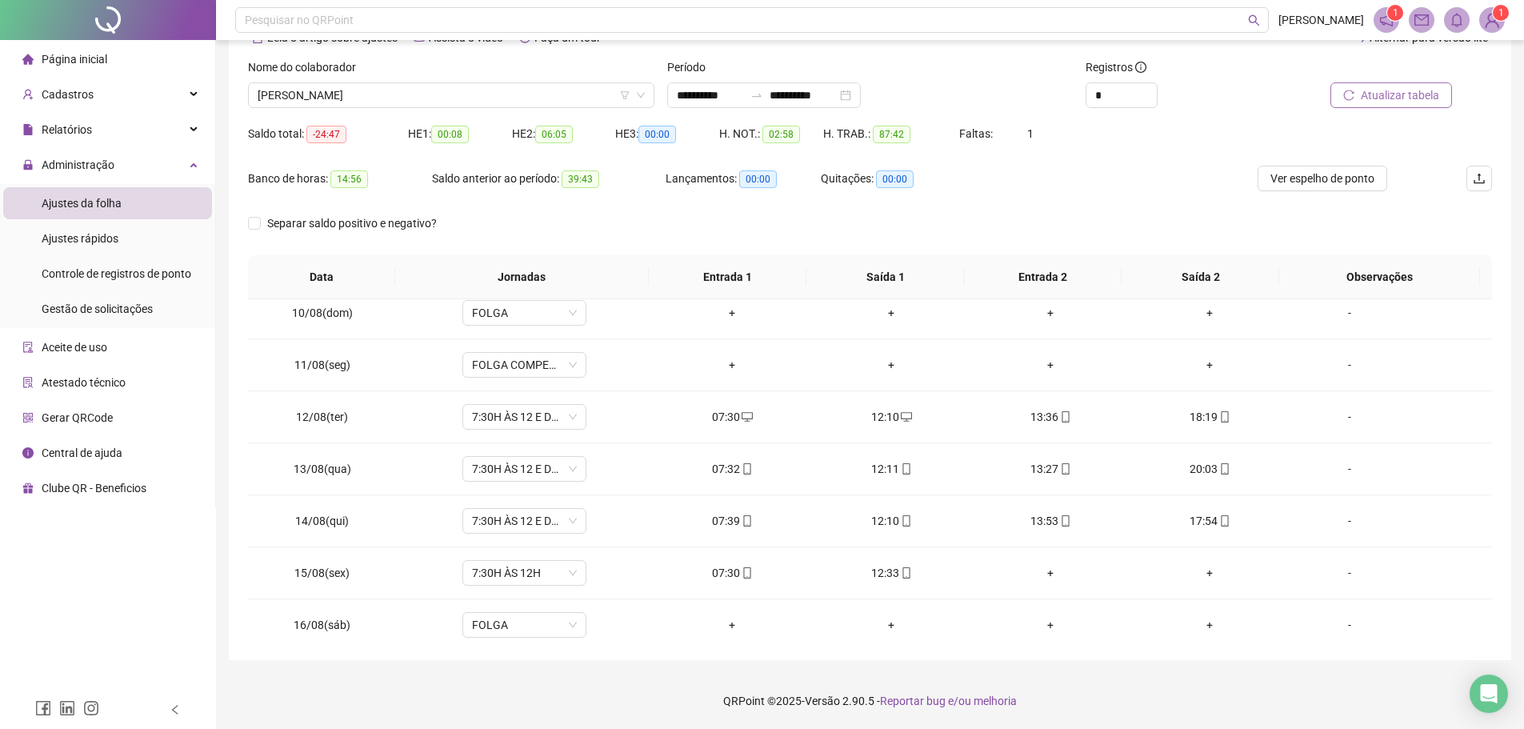
click at [1260, 70] on div "Registros" at bounding box center [1184, 70] width 197 height 24
click at [1202, 185] on div "Banco de horas: 14:56 Saldo anterior ao período: 39:43 Lançamentos: 00:00 Quita…" at bounding box center [870, 188] width 1244 height 45
click at [1217, 98] on div "*" at bounding box center [1184, 95] width 197 height 26
